Goal: Task Accomplishment & Management: Use online tool/utility

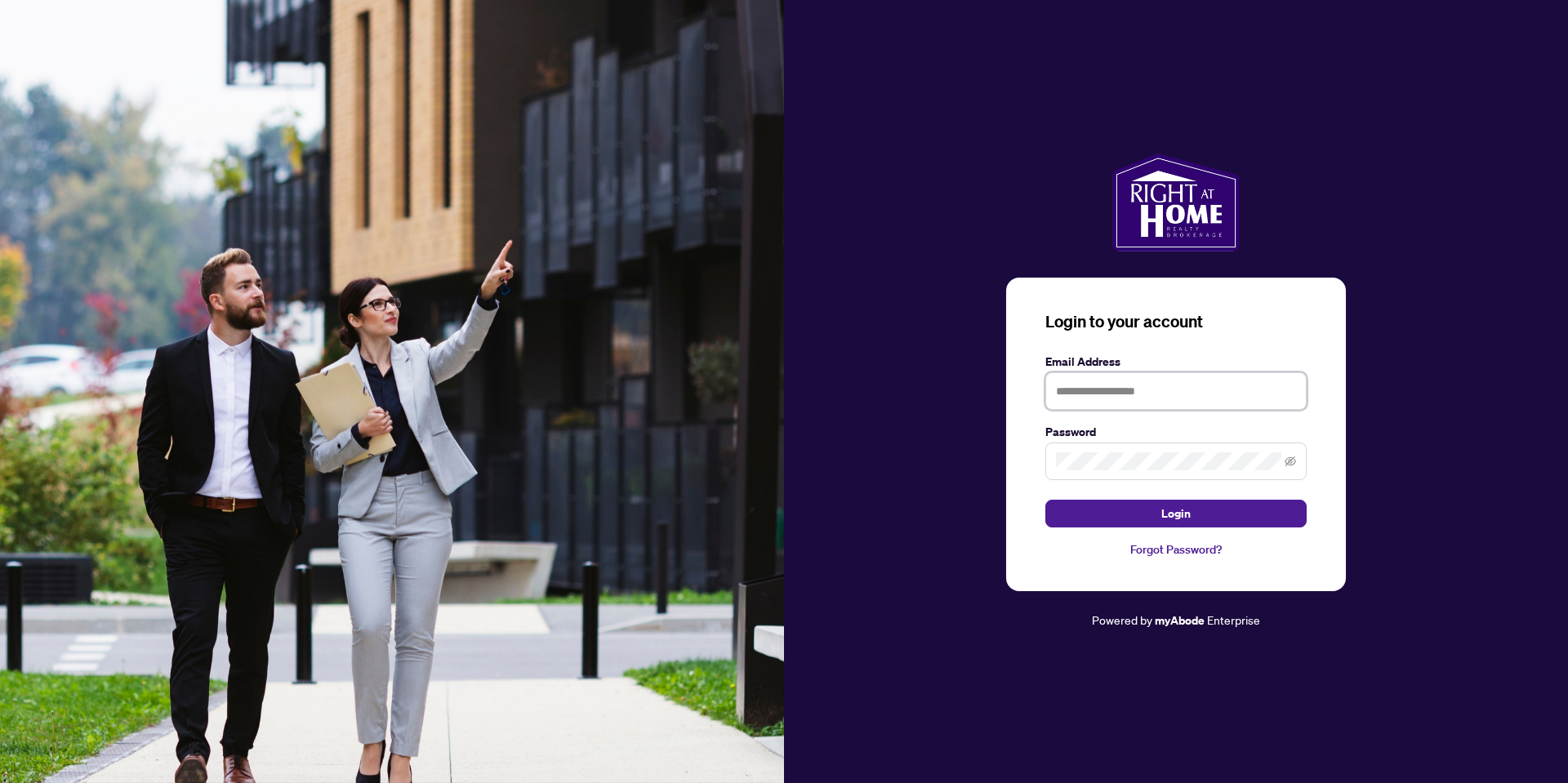
click at [1073, 377] on input "text" at bounding box center [1176, 391] width 262 height 37
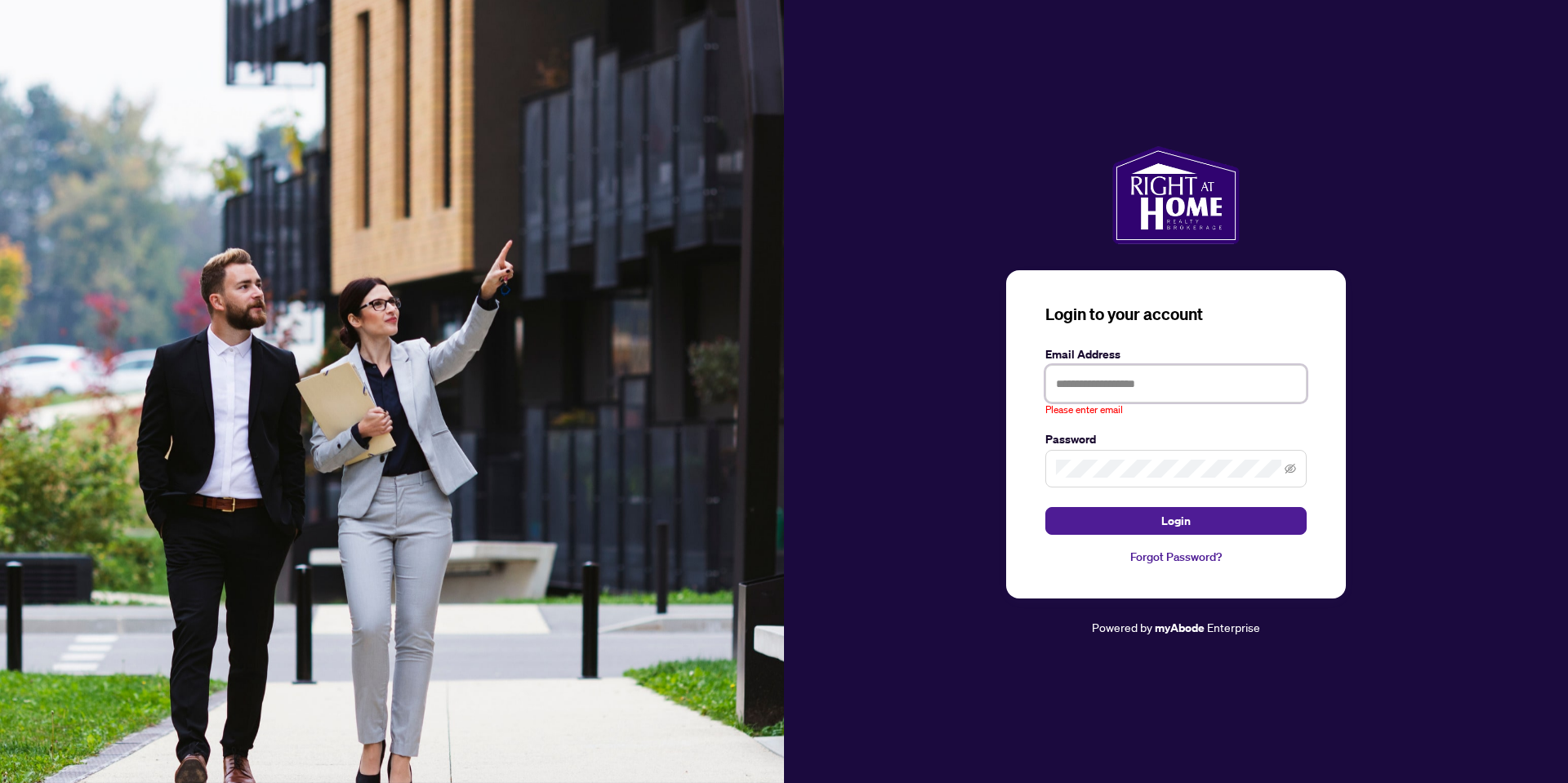
type input "**********"
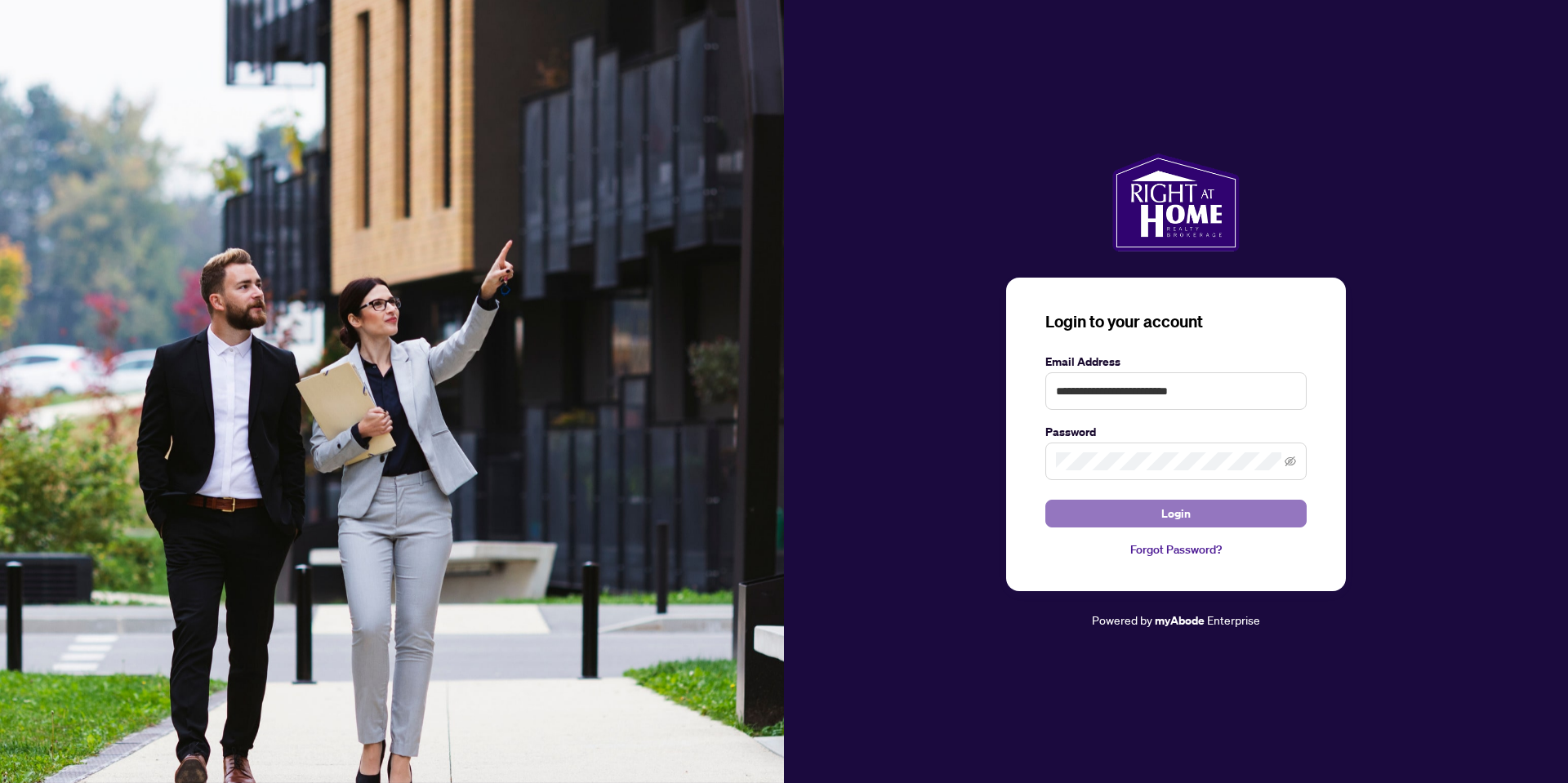
click at [1082, 505] on button "Login" at bounding box center [1176, 514] width 262 height 28
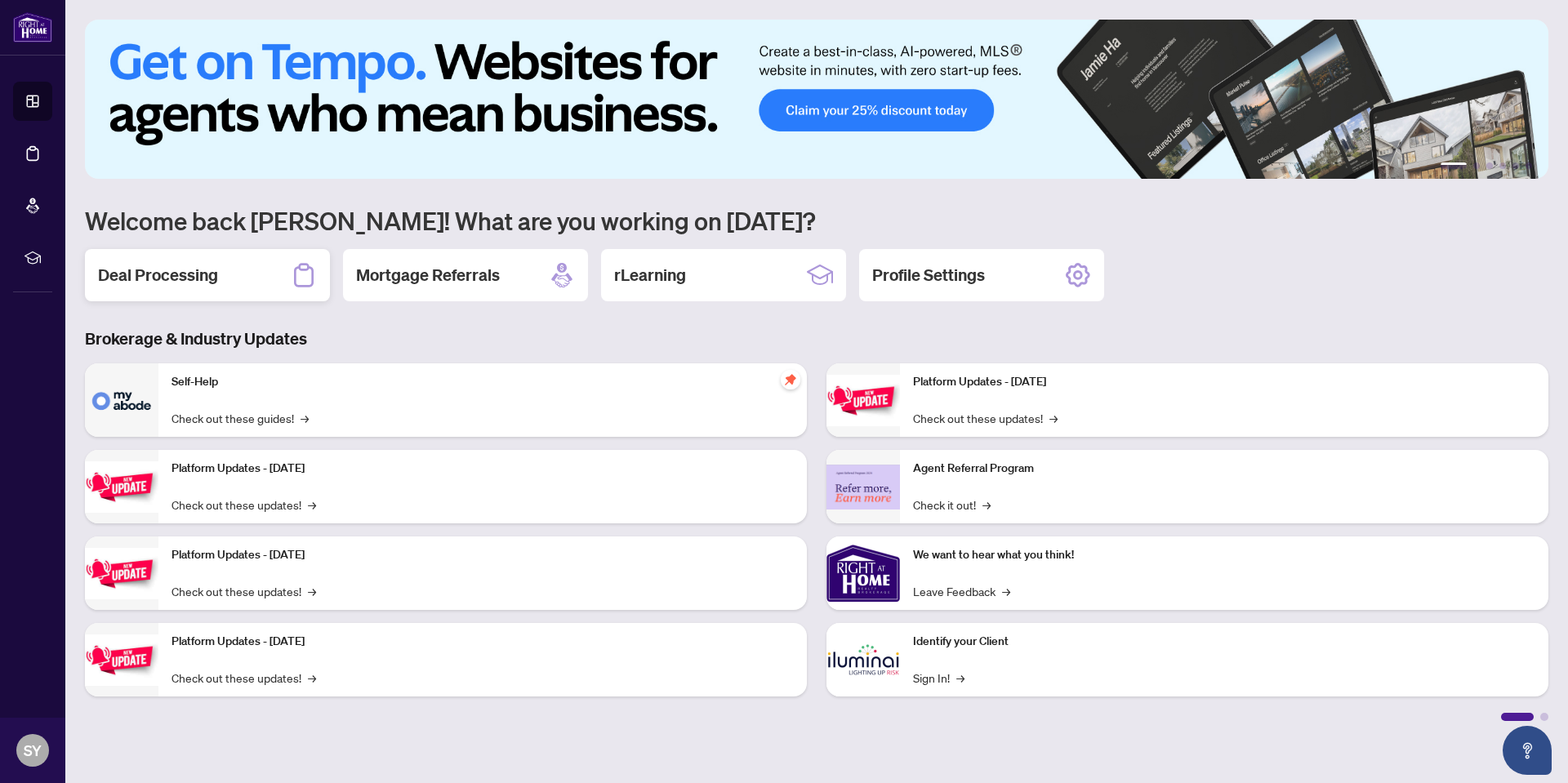
click at [190, 265] on h2 "Deal Processing" at bounding box center [158, 275] width 120 height 23
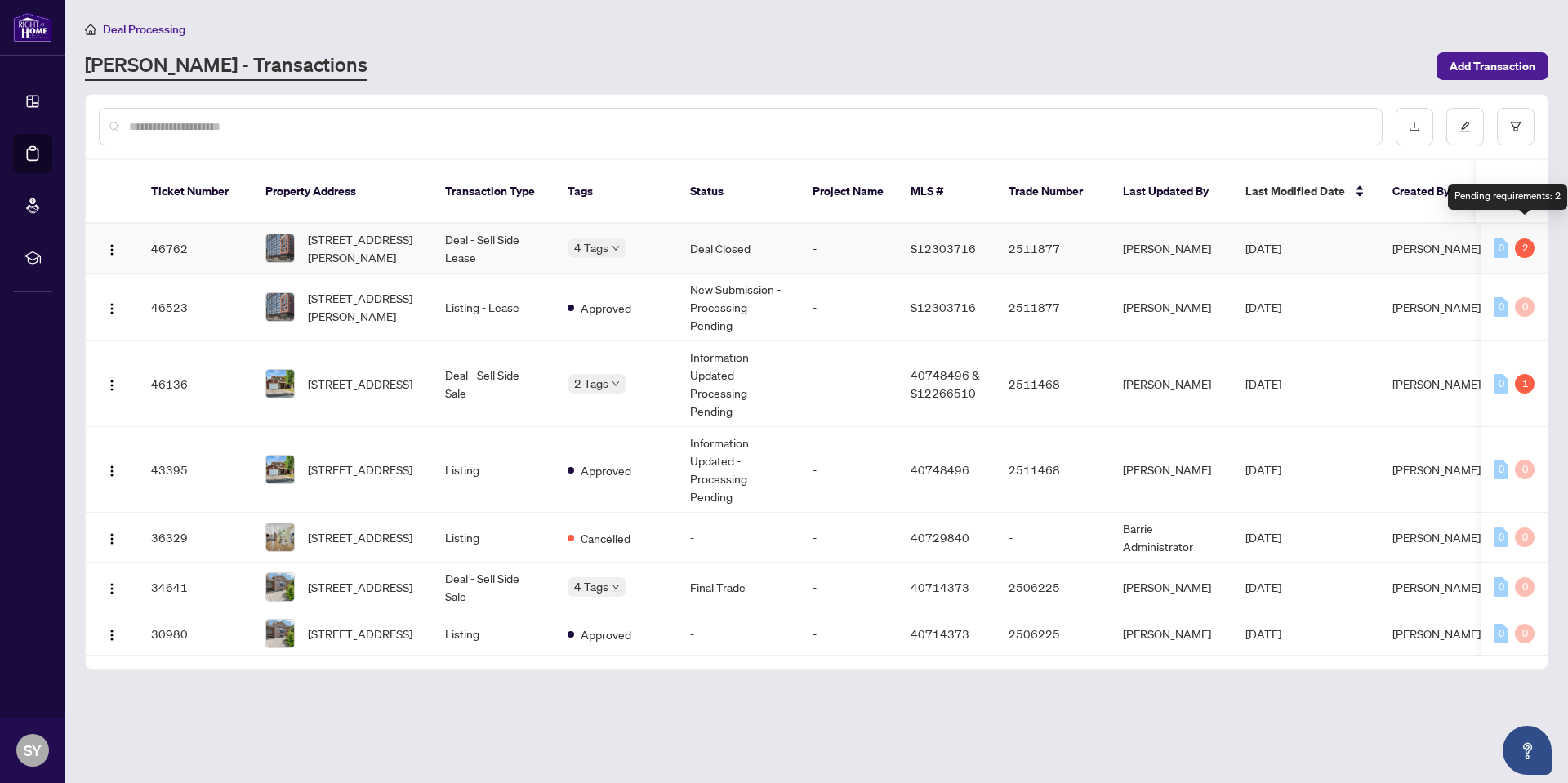
click at [1522, 238] on div "2" at bounding box center [1524, 248] width 20 height 20
click at [1524, 374] on div "1" at bounding box center [1524, 384] width 20 height 20
click at [320, 375] on span "[STREET_ADDRESS]" at bounding box center [360, 384] width 105 height 18
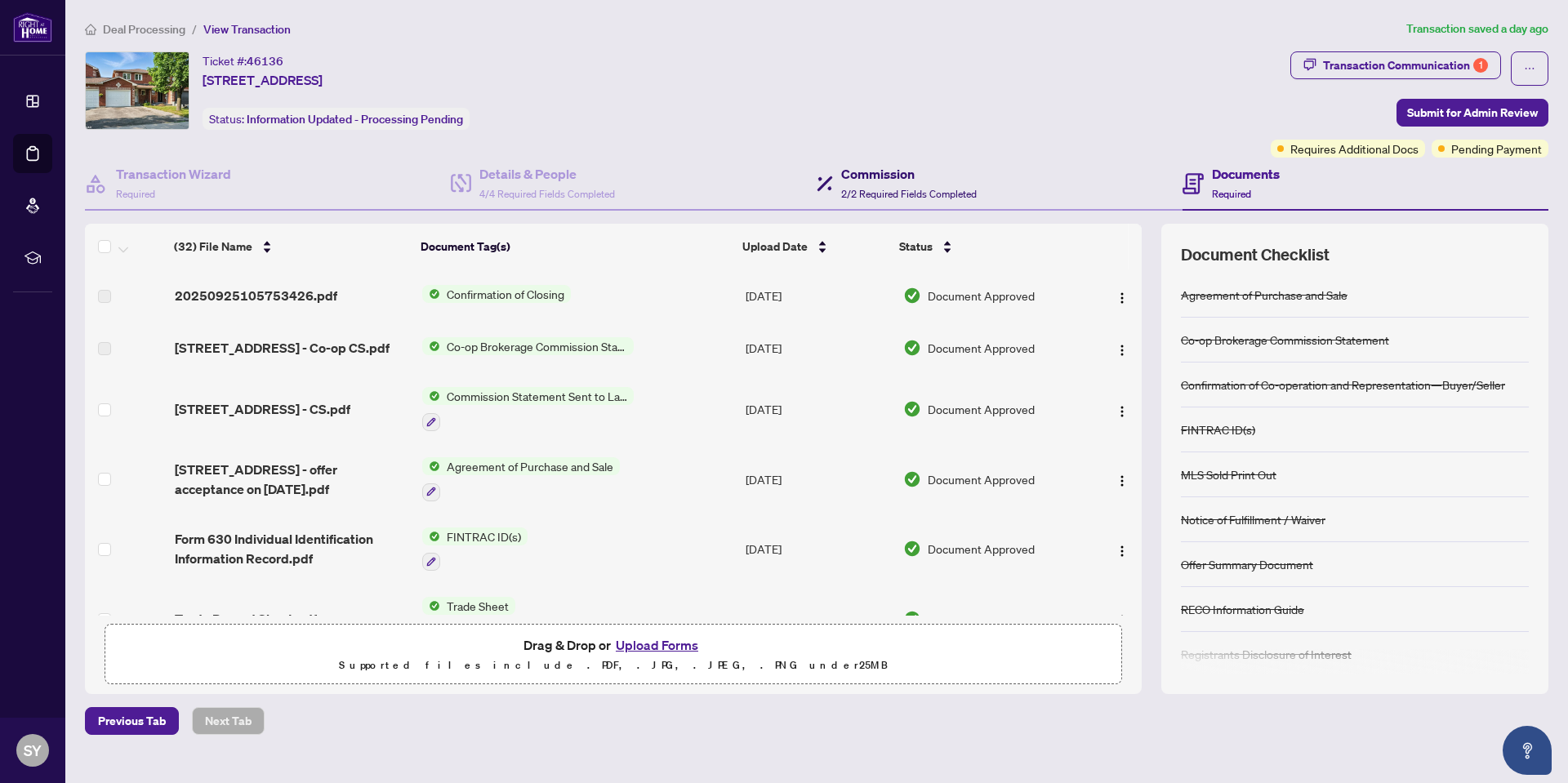
click at [882, 181] on h4 "Commission" at bounding box center [909, 173] width 135 height 20
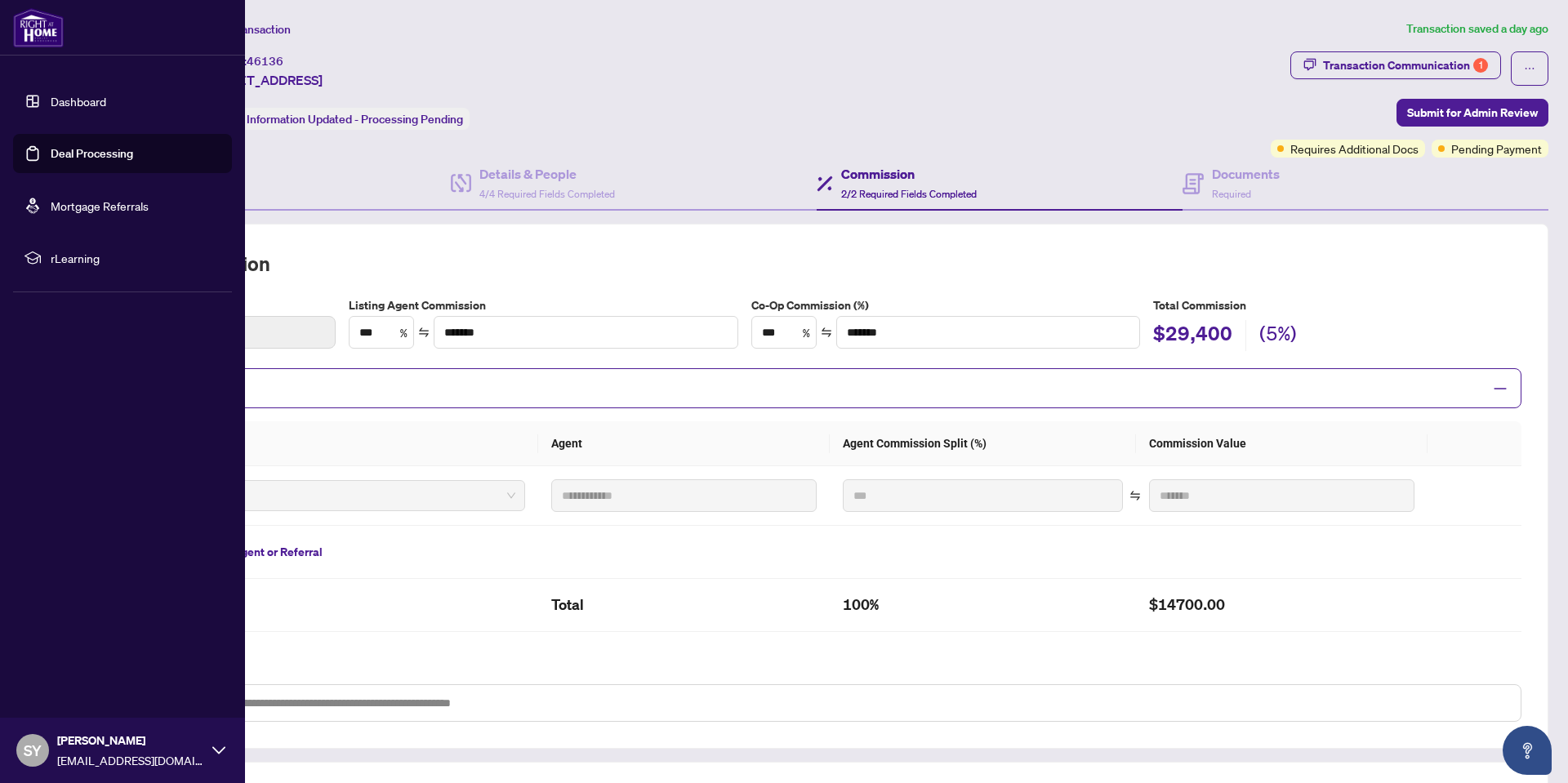
click at [64, 101] on link "Dashboard" at bounding box center [78, 100] width 55 height 15
